Goal: Task Accomplishment & Management: Complete application form

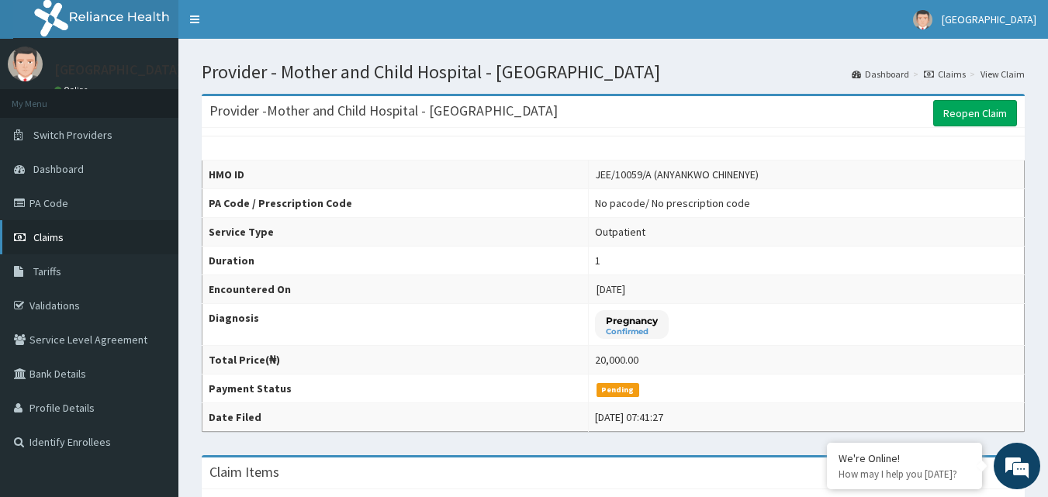
click at [49, 241] on span "Claims" at bounding box center [48, 237] width 30 height 14
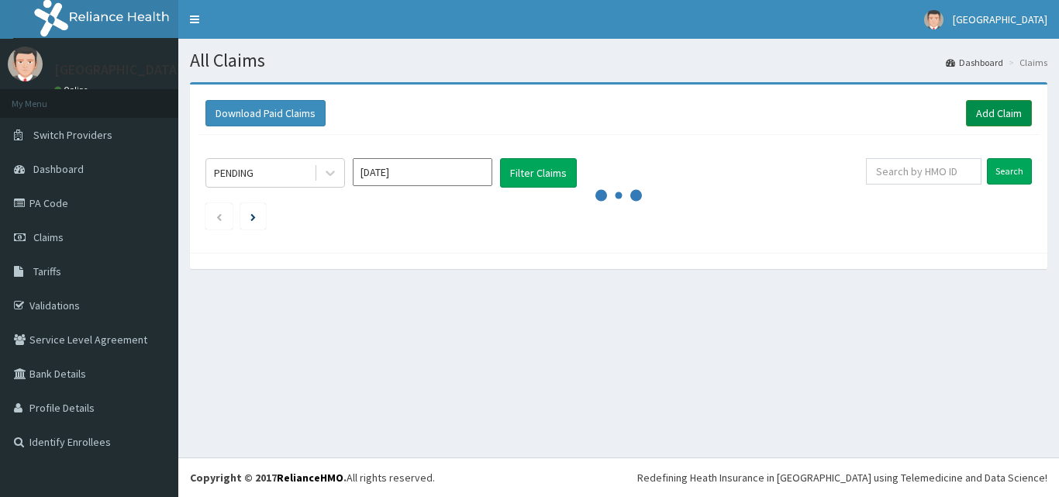
click at [1003, 111] on link "Add Claim" at bounding box center [999, 113] width 66 height 26
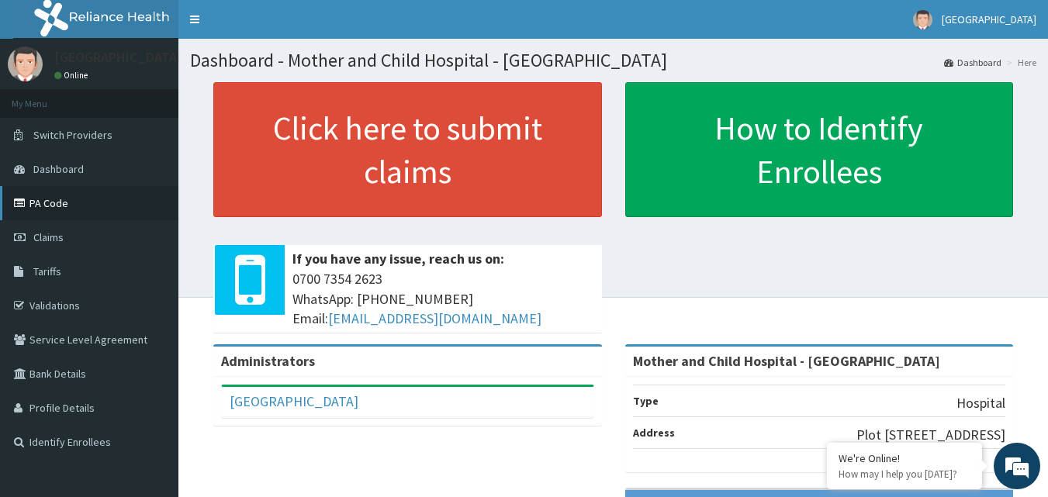
click at [44, 208] on link "PA Code" at bounding box center [89, 203] width 178 height 34
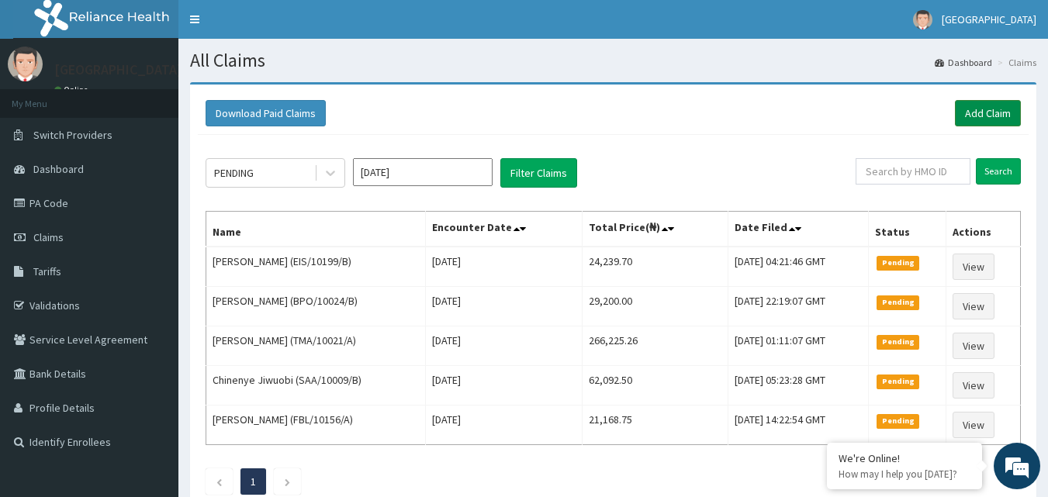
click at [987, 113] on link "Add Claim" at bounding box center [988, 113] width 66 height 26
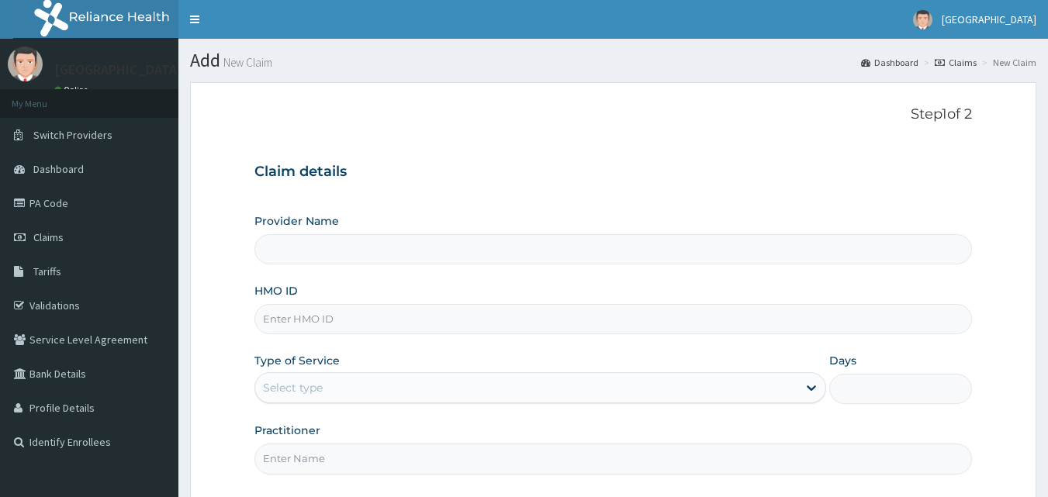
type input "Mother and Child Hospital - [GEOGRAPHIC_DATA]"
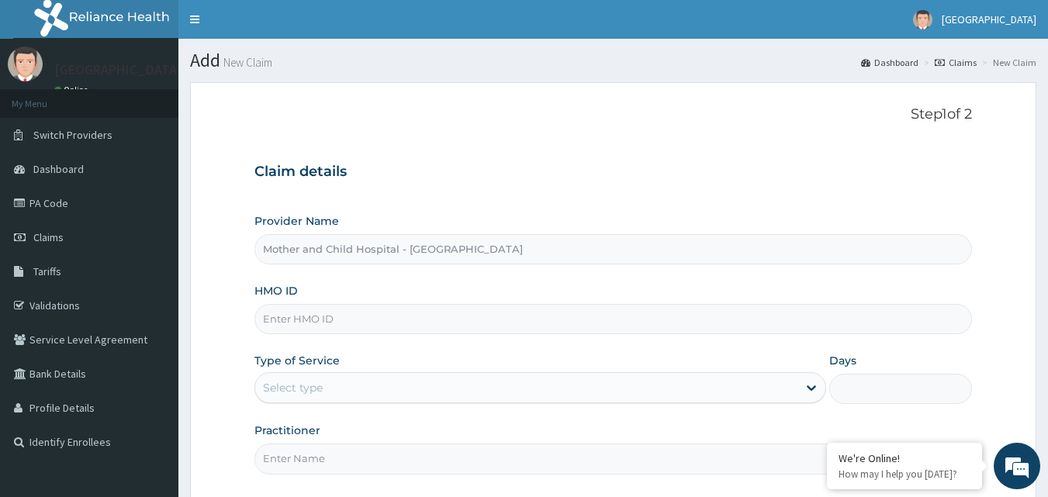
click at [313, 323] on input "HMO ID" at bounding box center [613, 319] width 718 height 30
click at [351, 325] on input "FMP/10008/B" at bounding box center [613, 319] width 718 height 30
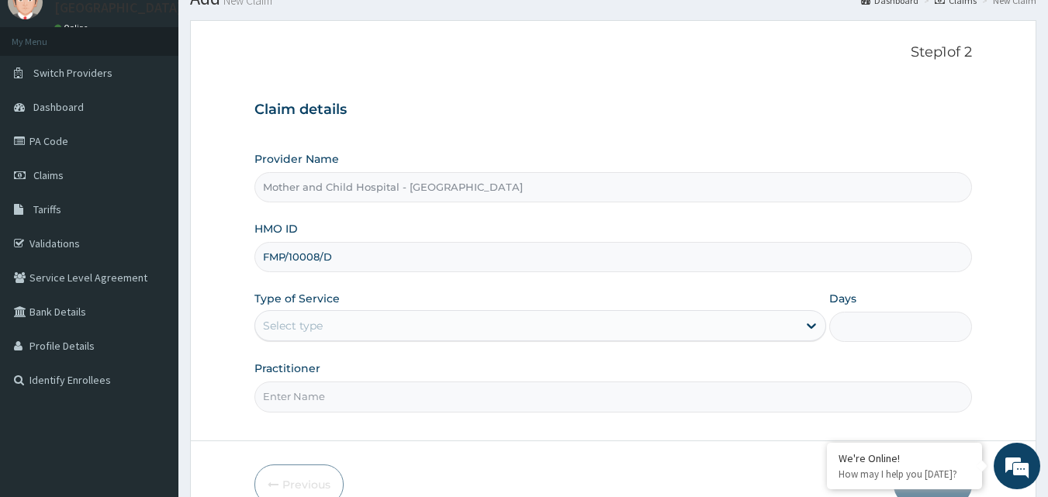
scroll to position [145, 0]
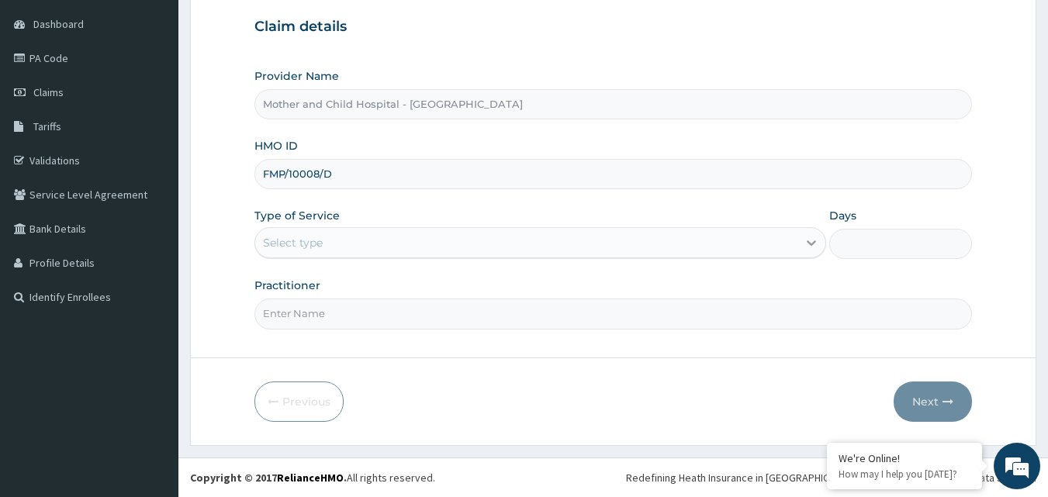
type input "FMP/10008/D"
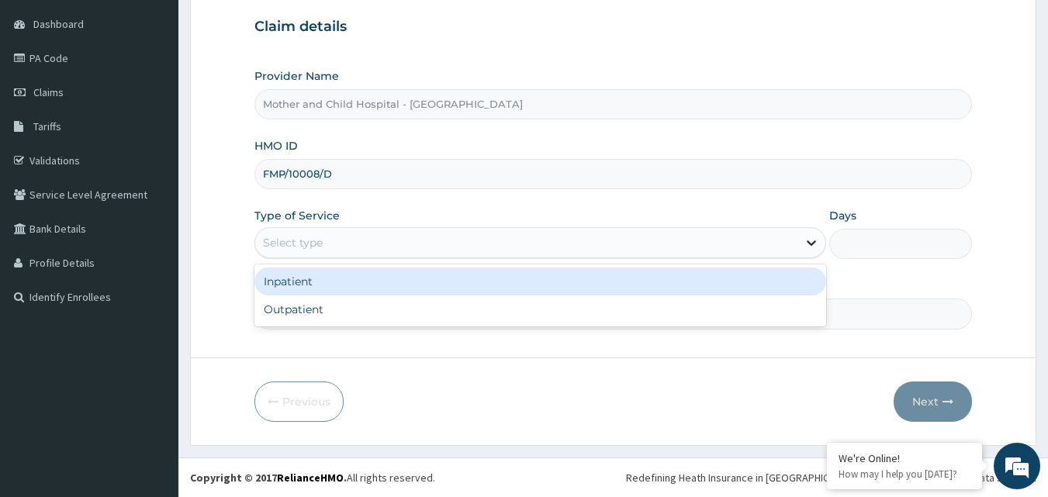
click at [803, 236] on icon at bounding box center [811, 243] width 16 height 16
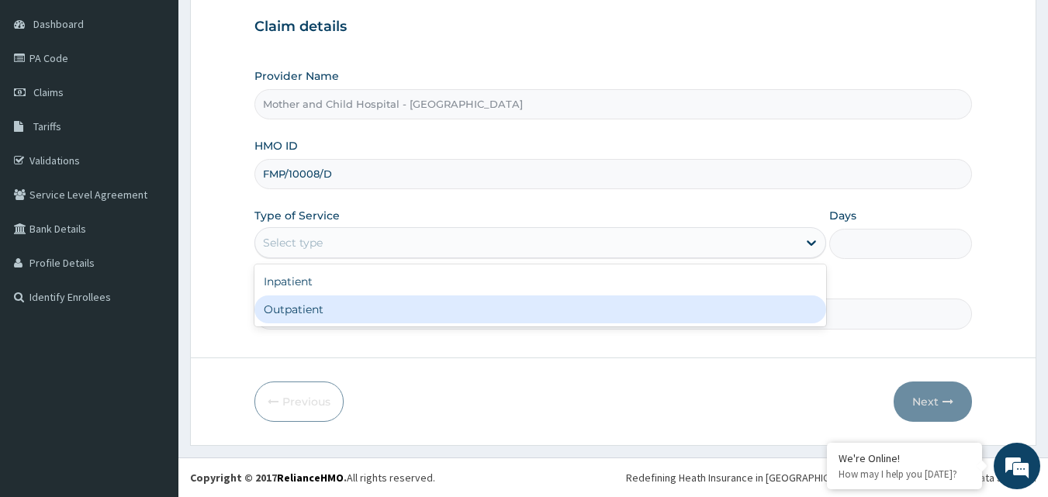
click at [316, 310] on div "Outpatient" at bounding box center [540, 309] width 572 height 28
type input "1"
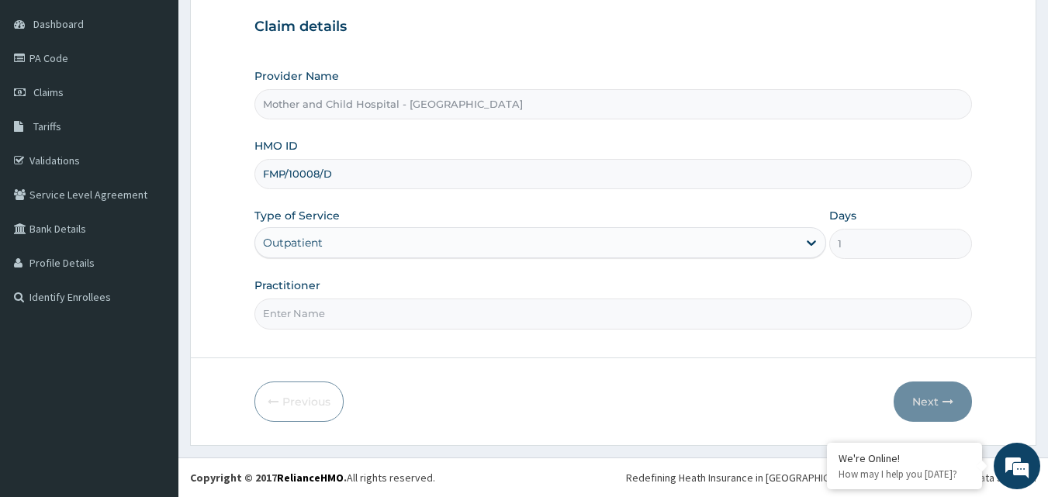
click at [855, 316] on input "Practitioner" at bounding box center [613, 314] width 718 height 30
type input "DR CHIDINMA"
click at [928, 402] on button "Next" at bounding box center [932, 402] width 78 height 40
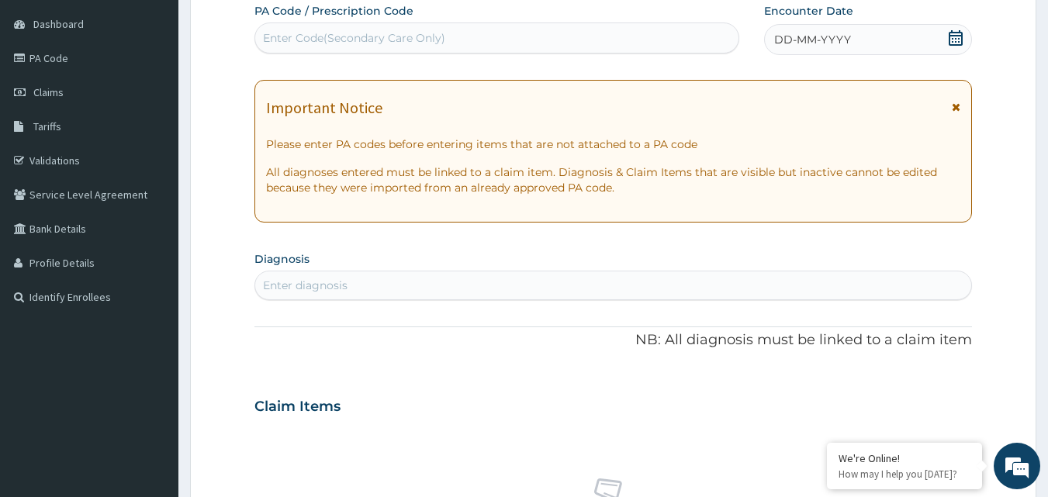
scroll to position [0, 0]
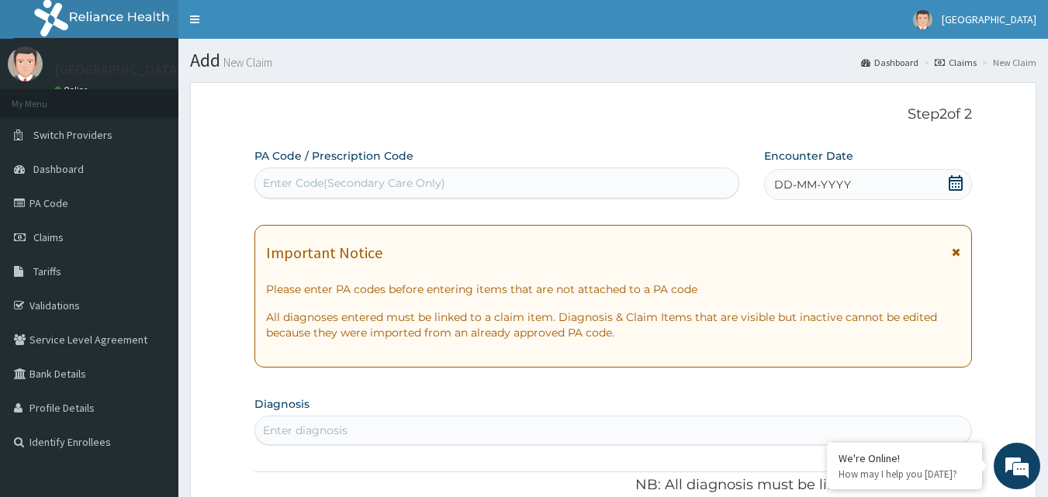
click at [896, 184] on div "DD-MM-YYYY" at bounding box center [868, 184] width 208 height 31
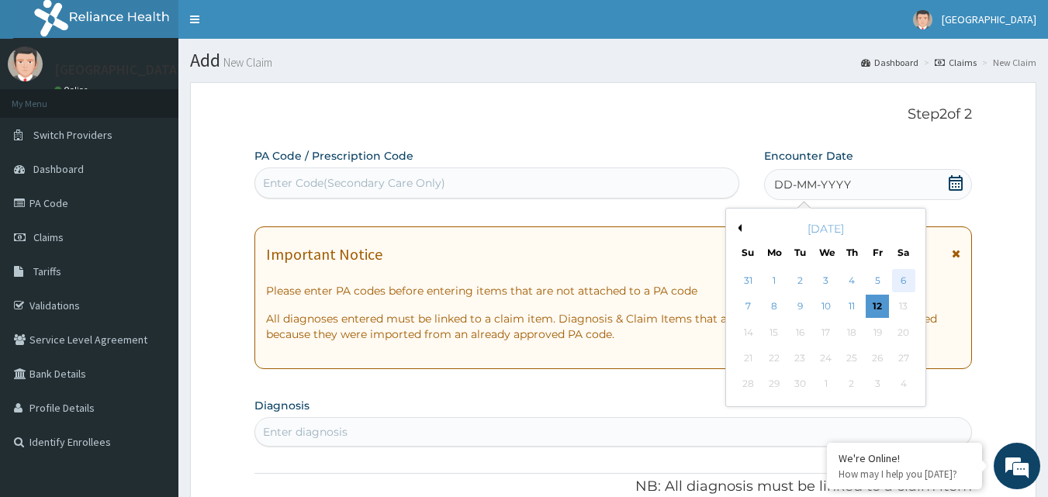
click at [905, 277] on div "6" at bounding box center [903, 280] width 23 height 23
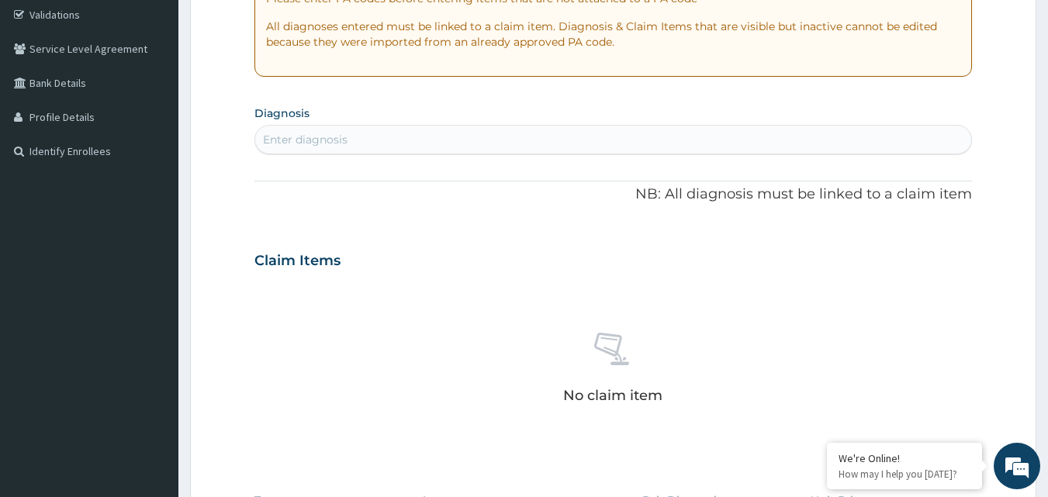
scroll to position [310, 0]
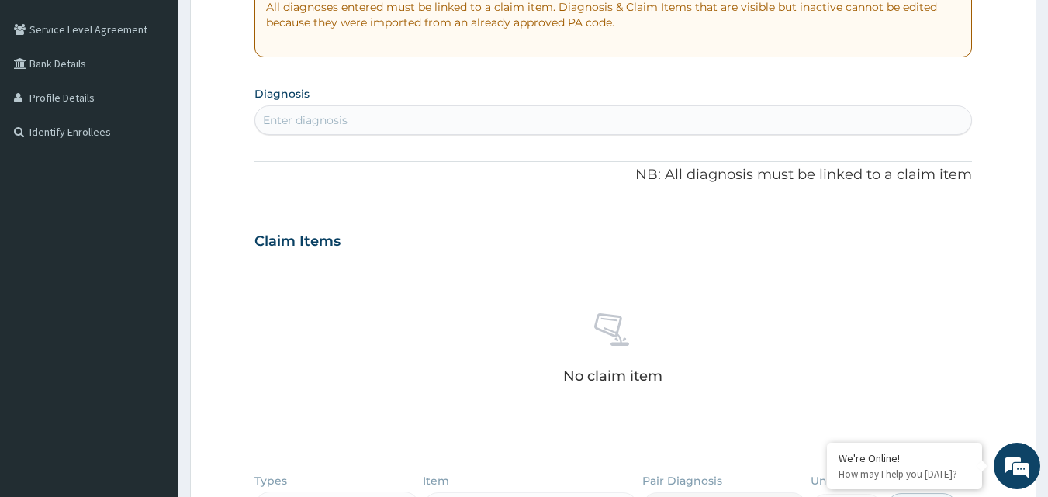
click at [310, 130] on div "Enter diagnosis" at bounding box center [613, 120] width 717 height 25
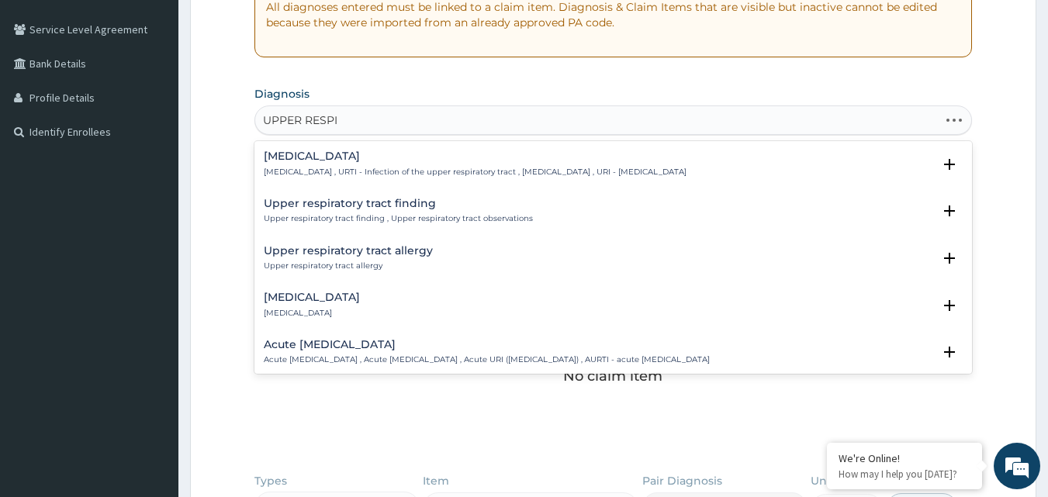
type input "UPPER RESPIR"
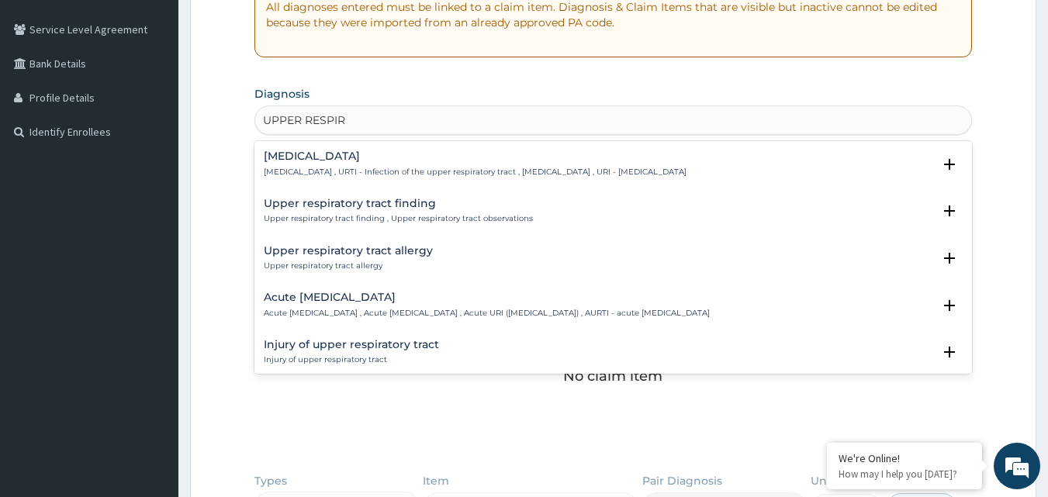
click at [365, 162] on h4 "Upper respiratory infection" at bounding box center [475, 156] width 423 height 12
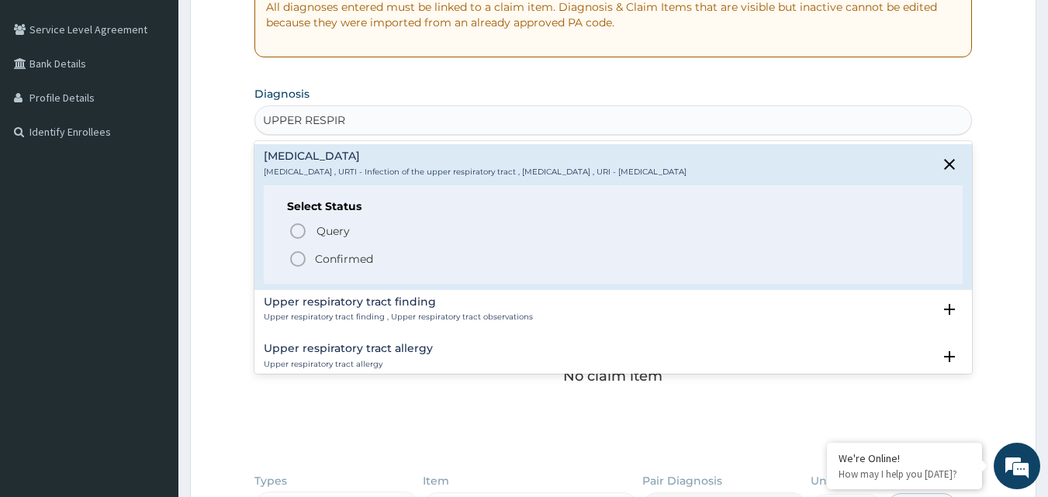
click at [300, 260] on icon "status option filled" at bounding box center [297, 259] width 19 height 19
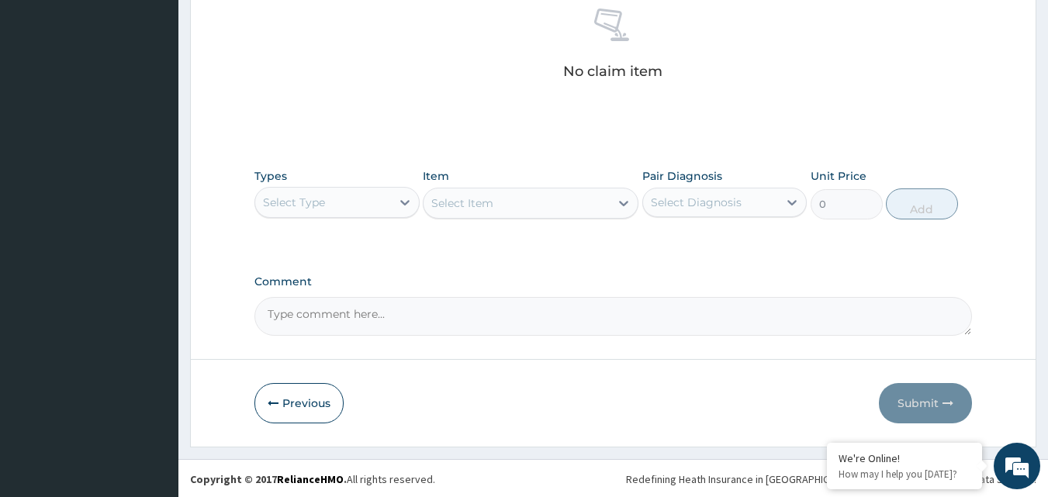
scroll to position [620, 0]
click at [402, 202] on icon at bounding box center [404, 201] width 9 height 5
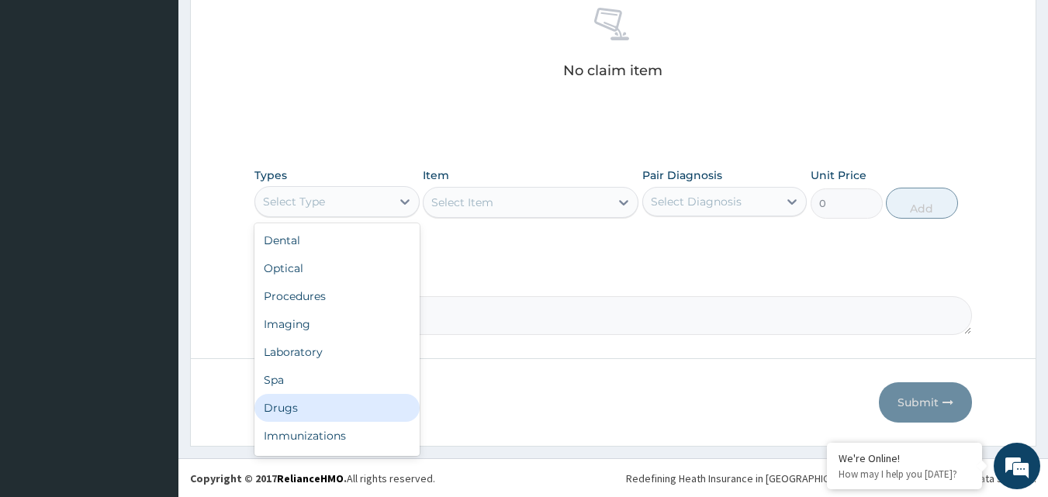
drag, startPoint x: 316, startPoint y: 413, endPoint x: 465, endPoint y: 282, distance: 199.5
click at [316, 410] on div "Drugs" at bounding box center [336, 408] width 165 height 28
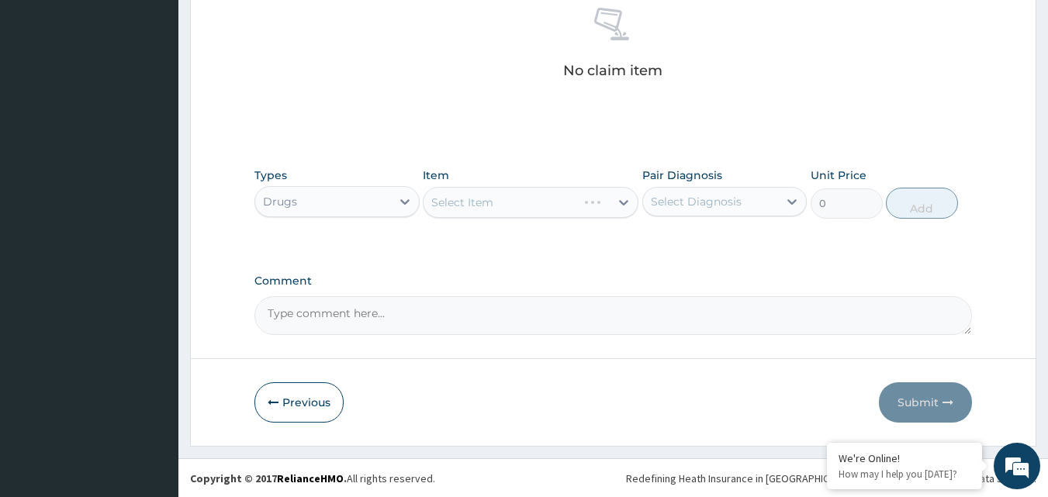
click at [537, 215] on div "Select Item" at bounding box center [531, 202] width 216 height 31
click at [523, 209] on div "Select Item" at bounding box center [531, 202] width 216 height 31
click at [459, 201] on div "Select Item" at bounding box center [531, 202] width 216 height 31
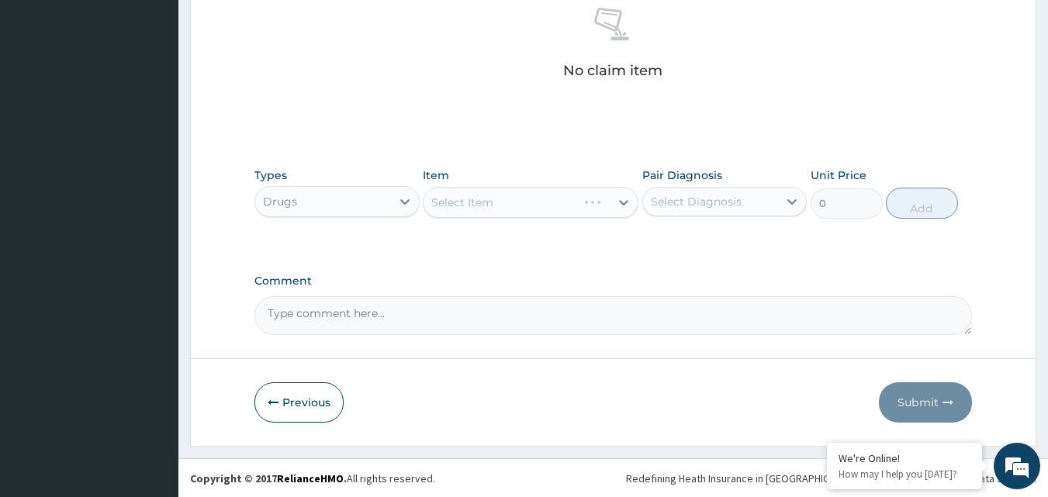
click at [537, 210] on div "Select Item" at bounding box center [531, 202] width 216 height 31
click at [538, 210] on div "Select Item" at bounding box center [531, 202] width 216 height 31
click at [617, 205] on div "Select Item" at bounding box center [531, 201] width 216 height 31
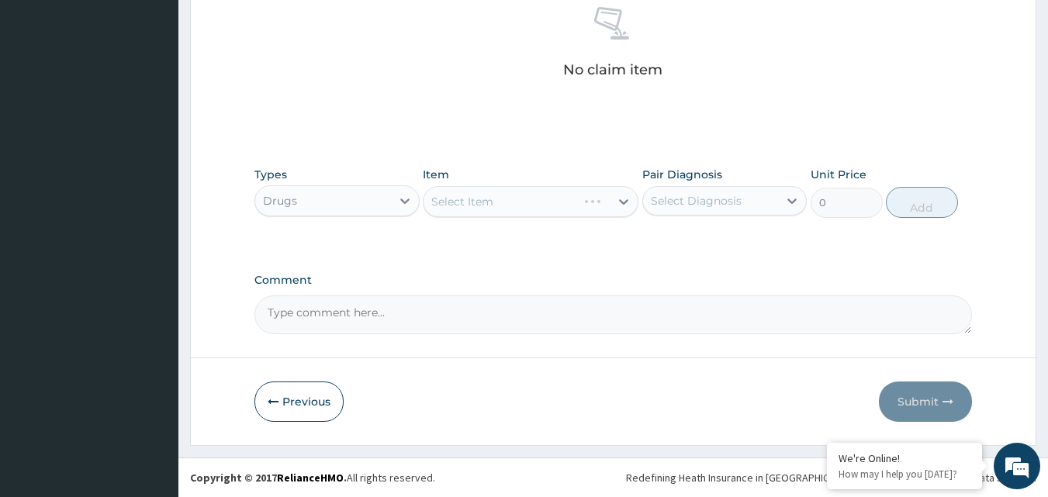
click at [565, 208] on div "Select Item" at bounding box center [531, 201] width 216 height 31
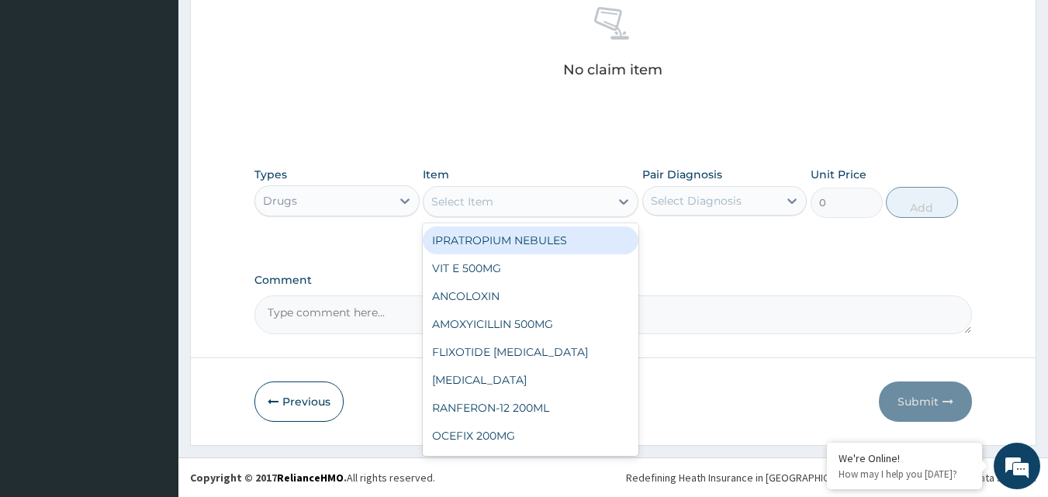
click at [475, 204] on div "Select Item" at bounding box center [462, 202] width 62 height 16
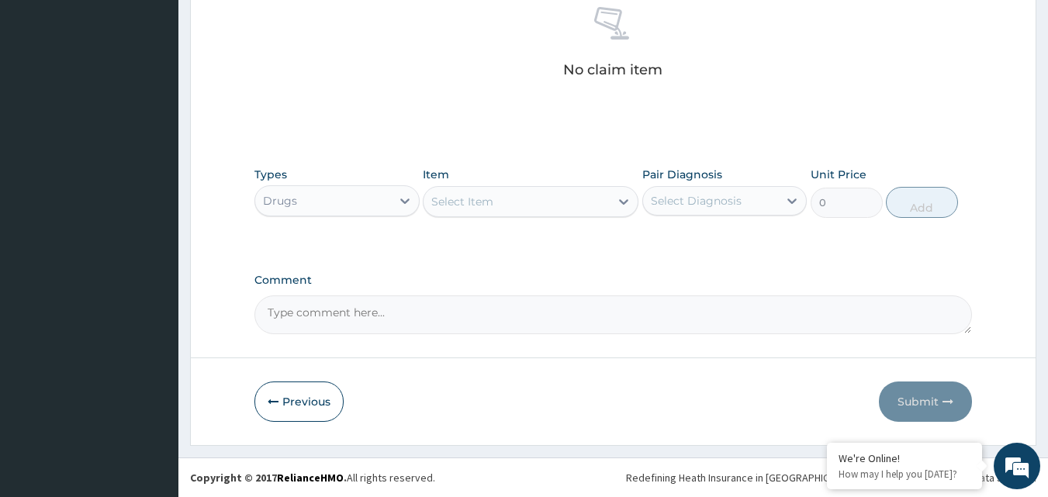
click at [475, 202] on div "Select Item" at bounding box center [462, 202] width 62 height 16
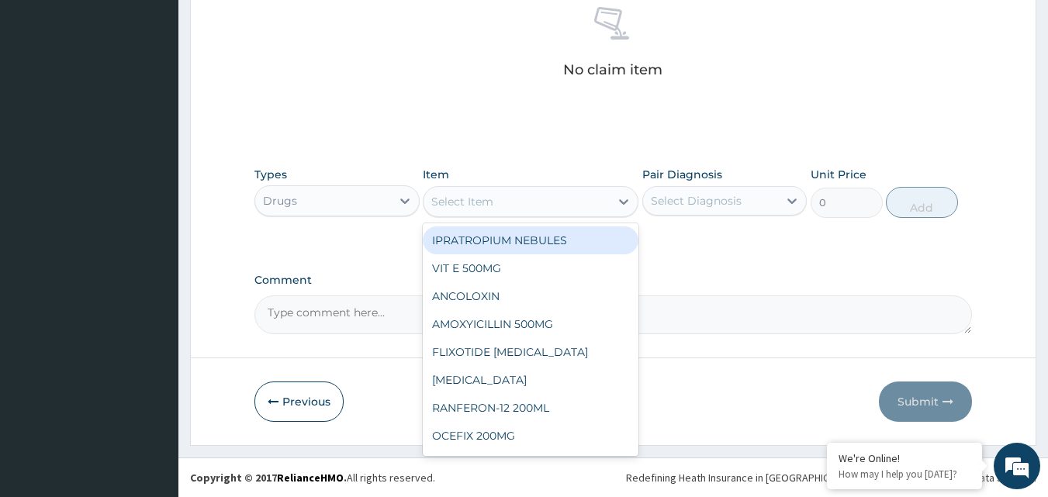
click at [470, 202] on div "Select Item" at bounding box center [462, 202] width 62 height 16
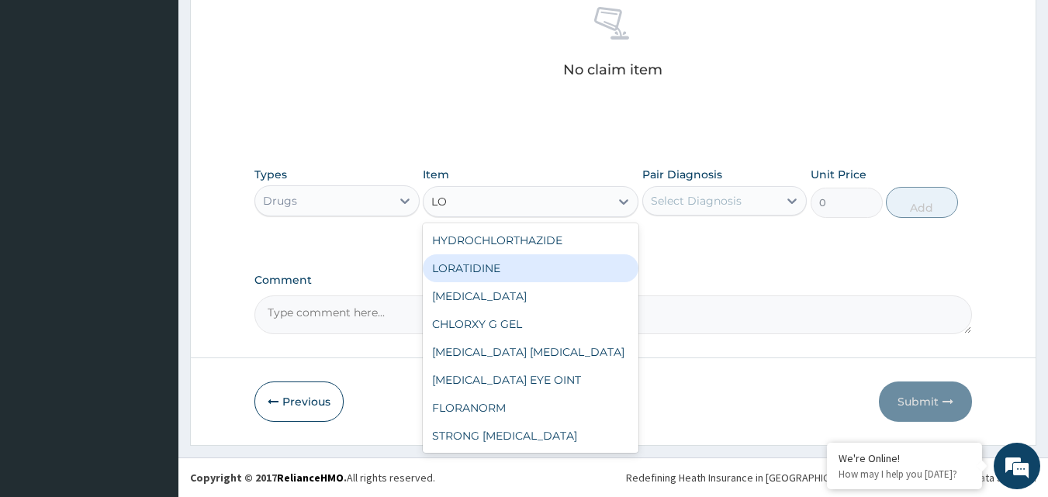
type input "L"
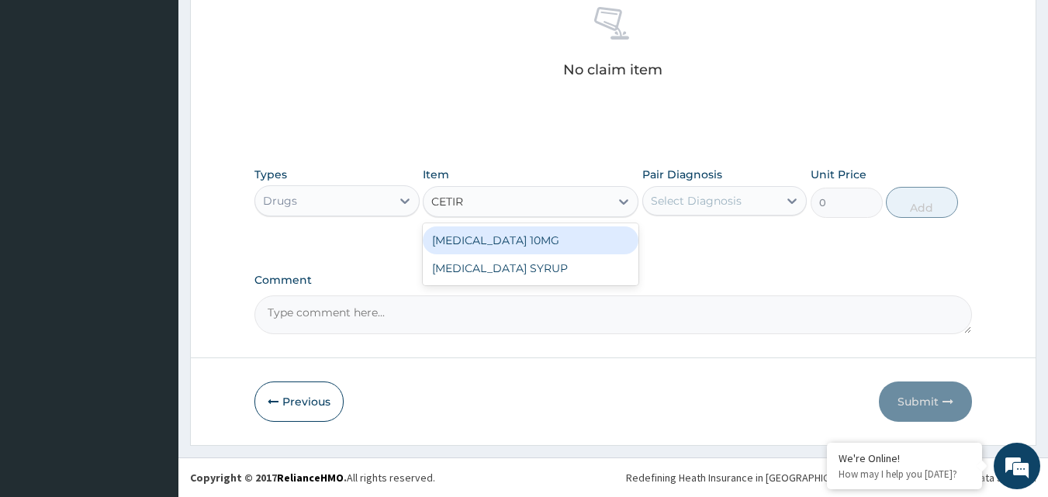
type input "CETIRI"
click at [491, 241] on div "CETIRIZINE 10MG" at bounding box center [531, 240] width 216 height 28
type input "65.44999694824219"
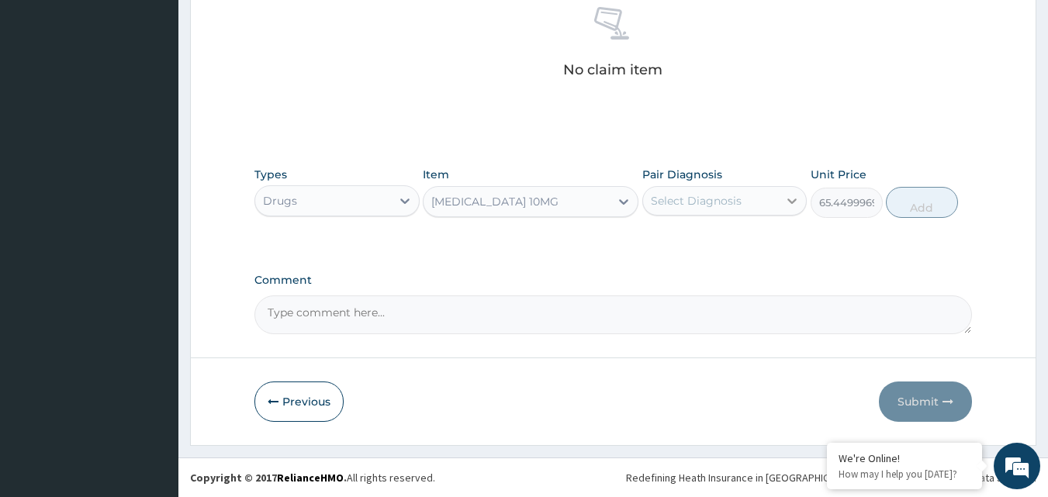
click at [794, 202] on icon at bounding box center [792, 201] width 16 height 16
click at [656, 244] on input "checkbox" at bounding box center [656, 239] width 10 height 10
checkbox input "true"
click at [943, 206] on button "Add" at bounding box center [922, 202] width 72 height 31
type input "0"
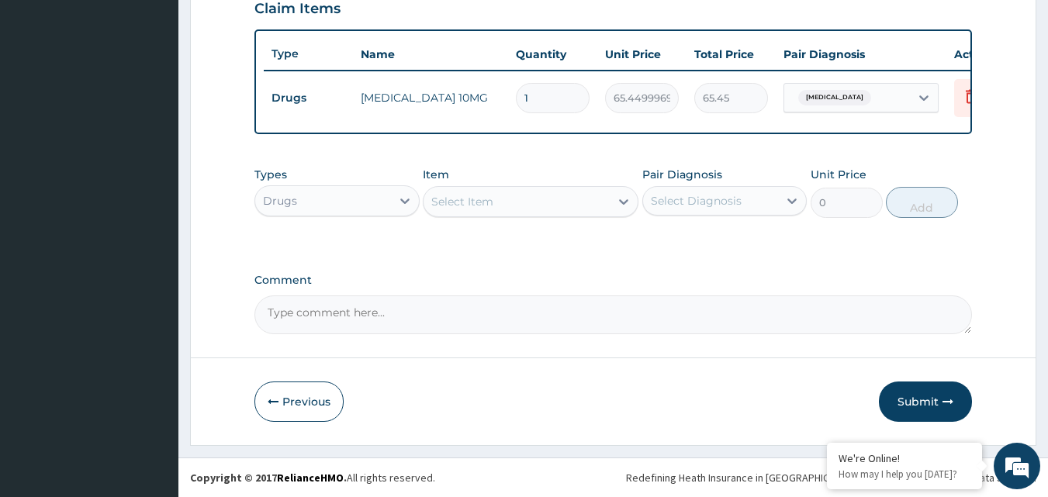
scroll to position [559, 0]
click at [559, 84] on input "1" at bounding box center [553, 98] width 74 height 30
type input "0.00"
type input "5"
type input "327.25"
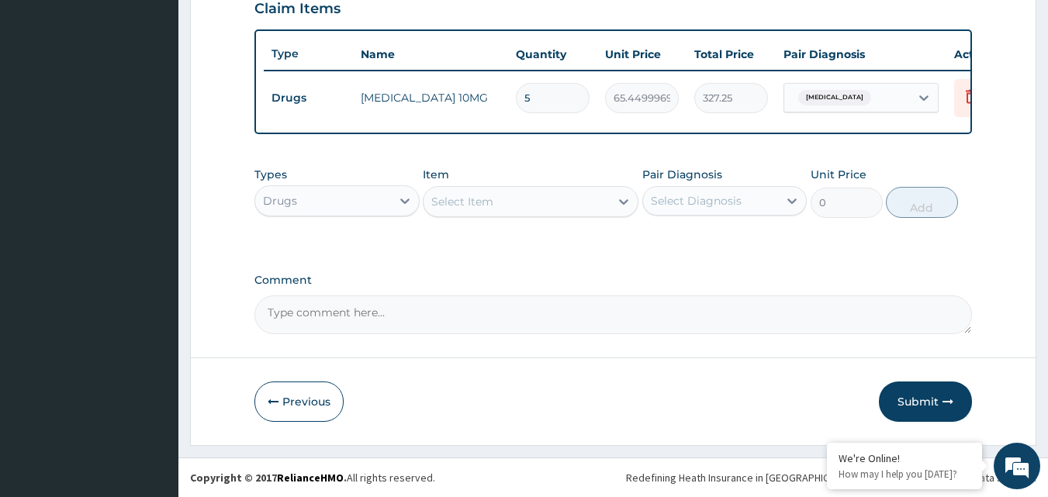
type input "5"
click at [915, 402] on button "Submit" at bounding box center [925, 402] width 93 height 40
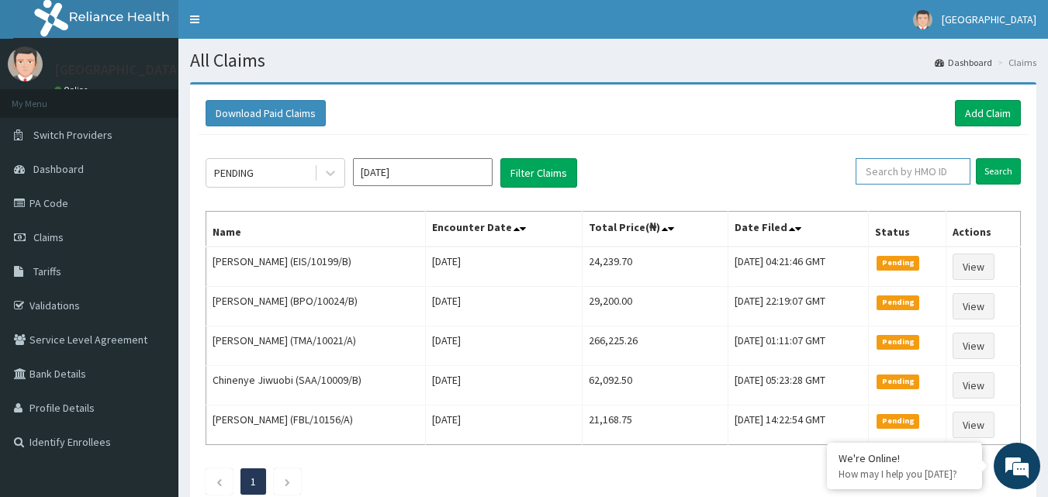
click at [907, 175] on input "text" at bounding box center [912, 171] width 115 height 26
type input "FMP/10008/D"
click at [992, 170] on input "Search" at bounding box center [998, 171] width 45 height 26
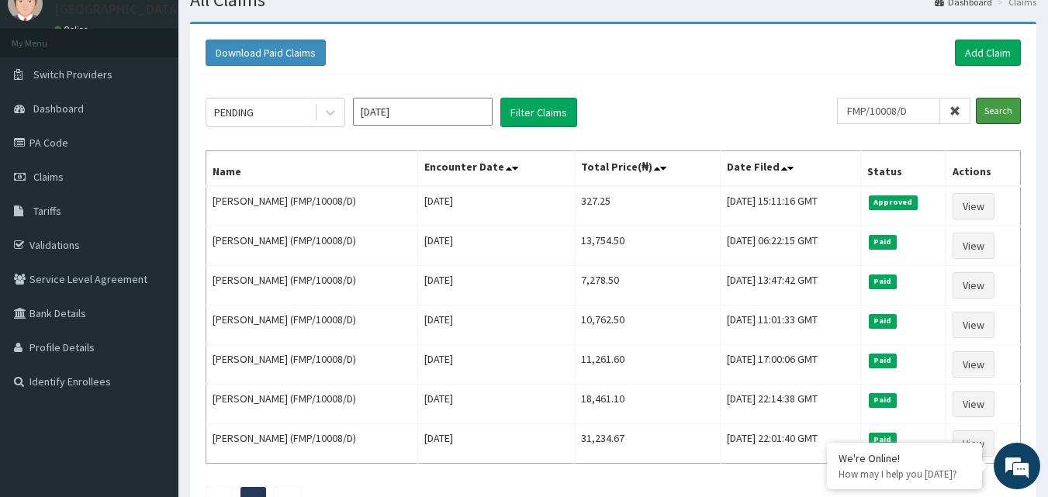
scroll to position [78, 0]
